Goal: Task Accomplishment & Management: Use online tool/utility

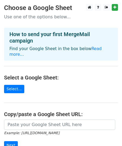
click at [26, 114] on main "Choose a Google Sheet Use one of the options below... How to send your first Me…" at bounding box center [61, 91] width 122 height 174
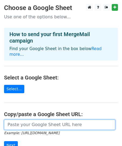
click at [20, 119] on input "url" at bounding box center [59, 124] width 111 height 10
paste input "[URL][DOMAIN_NAME]"
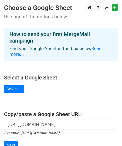
click at [56, 93] on main "Choose a Google Sheet Use one of the options below... How to send your first Me…" at bounding box center [61, 91] width 122 height 174
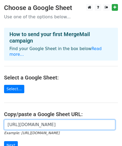
click at [97, 119] on input "[URL][DOMAIN_NAME]" at bounding box center [59, 124] width 111 height 10
type input "[URL][DOMAIN_NAME]"
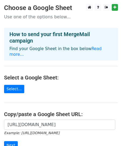
click at [98, 111] on h4 "Copy/paste a Google Sheet URL:" at bounding box center [61, 114] width 114 height 6
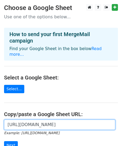
click at [110, 119] on input "[URL][DOMAIN_NAME]" at bounding box center [59, 124] width 111 height 10
click at [4, 141] on input "Next" at bounding box center [11, 145] width 14 height 8
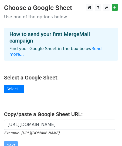
click at [111, 103] on main "Choose a Google Sheet Use one of the options below... How to send your first Me…" at bounding box center [61, 91] width 122 height 174
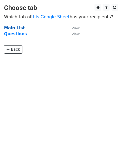
click at [13, 29] on strong "Main List" at bounding box center [14, 28] width 21 height 5
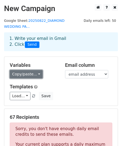
click at [35, 74] on link "Copy/paste..." at bounding box center [26, 74] width 33 height 8
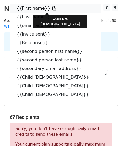
click at [26, 9] on link "{{First name}}" at bounding box center [55, 8] width 91 height 9
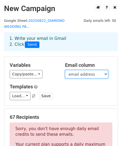
click at [84, 74] on select "First name Last name email address invite sent Response second person first nam…" at bounding box center [86, 74] width 43 height 8
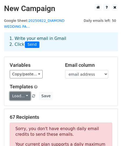
click at [24, 96] on link "Load..." at bounding box center [20, 96] width 21 height 8
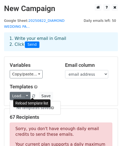
click at [32, 97] on span at bounding box center [33, 95] width 3 height 3
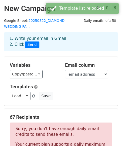
click at [56, 85] on h5 "Templates" at bounding box center [61, 87] width 102 height 6
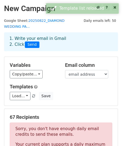
click at [56, 116] on h5 "67 Recipients" at bounding box center [61, 117] width 102 height 6
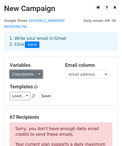
click at [36, 74] on link "Copy/paste..." at bounding box center [26, 74] width 33 height 8
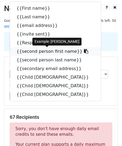
click at [38, 51] on link "{{second person first name}}" at bounding box center [55, 51] width 91 height 9
